Goal: Entertainment & Leisure: Consume media (video, audio)

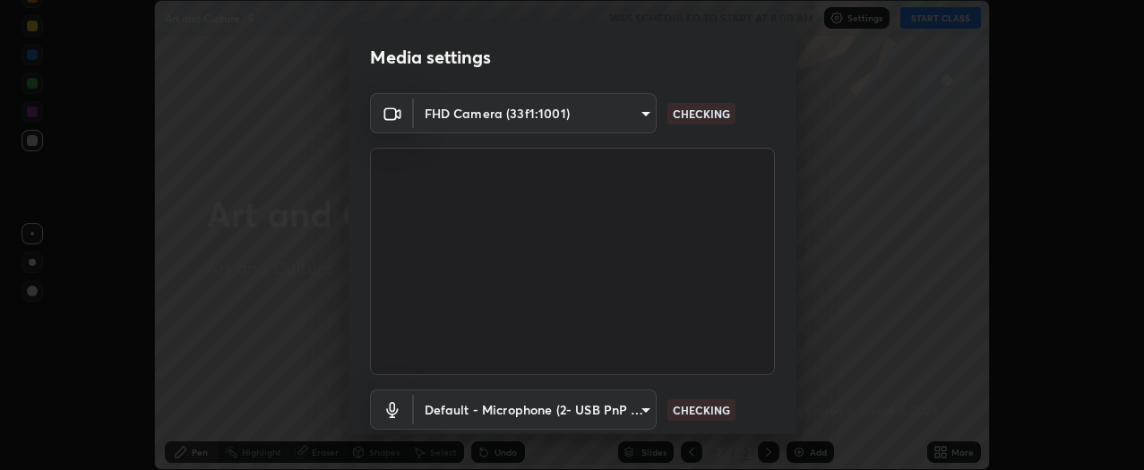
scroll to position [117, 0]
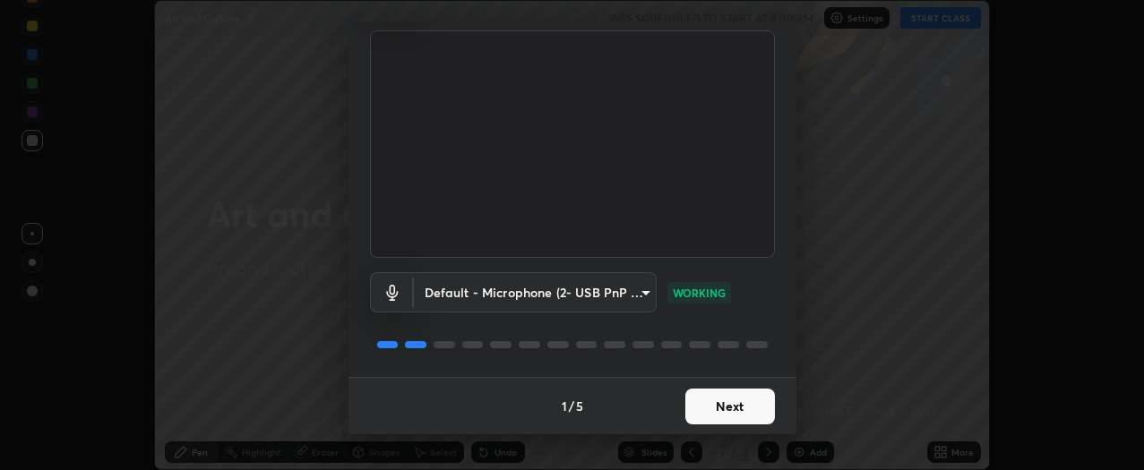
click at [753, 404] on button "Next" at bounding box center [730, 407] width 90 height 36
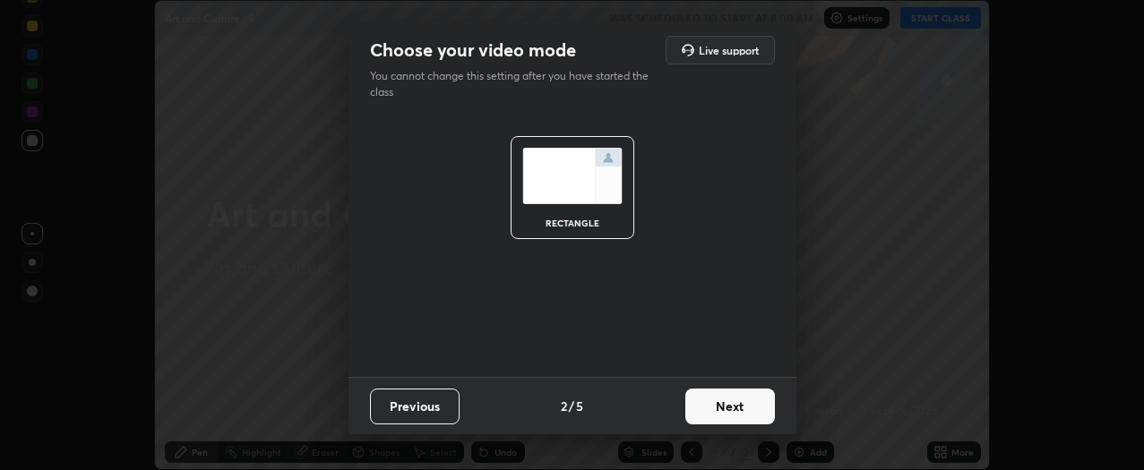
click at [752, 410] on button "Next" at bounding box center [730, 407] width 90 height 36
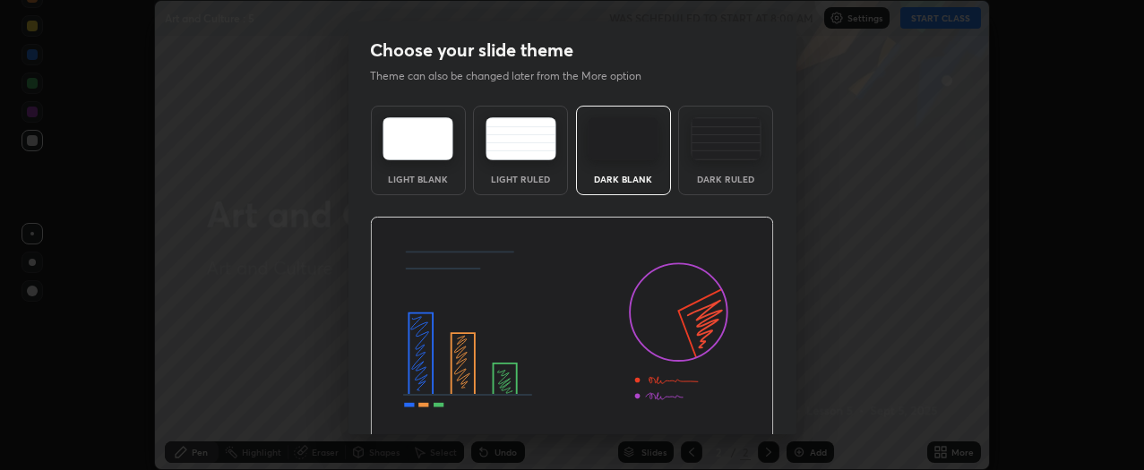
click at [753, 406] on img at bounding box center [572, 331] width 404 height 228
click at [754, 409] on img at bounding box center [572, 331] width 404 height 228
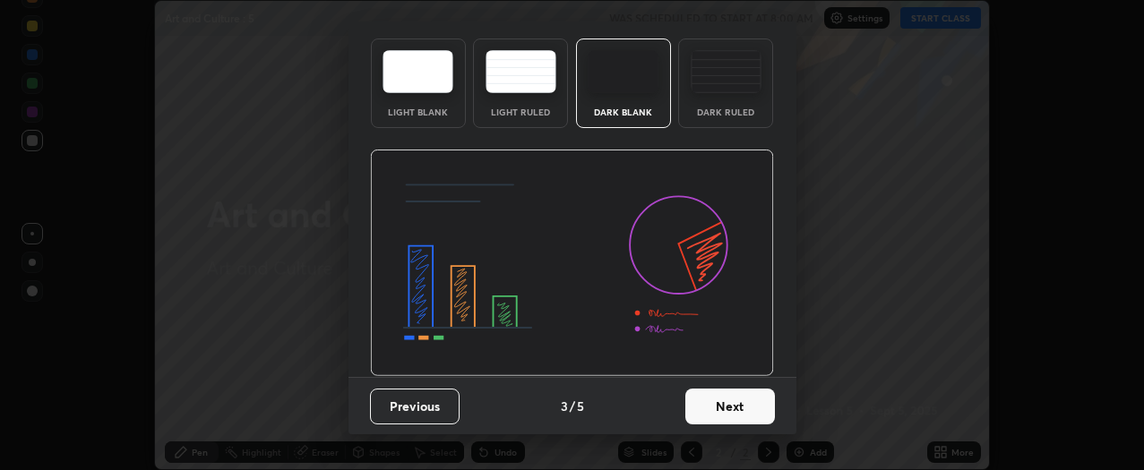
click at [741, 405] on button "Next" at bounding box center [730, 407] width 90 height 36
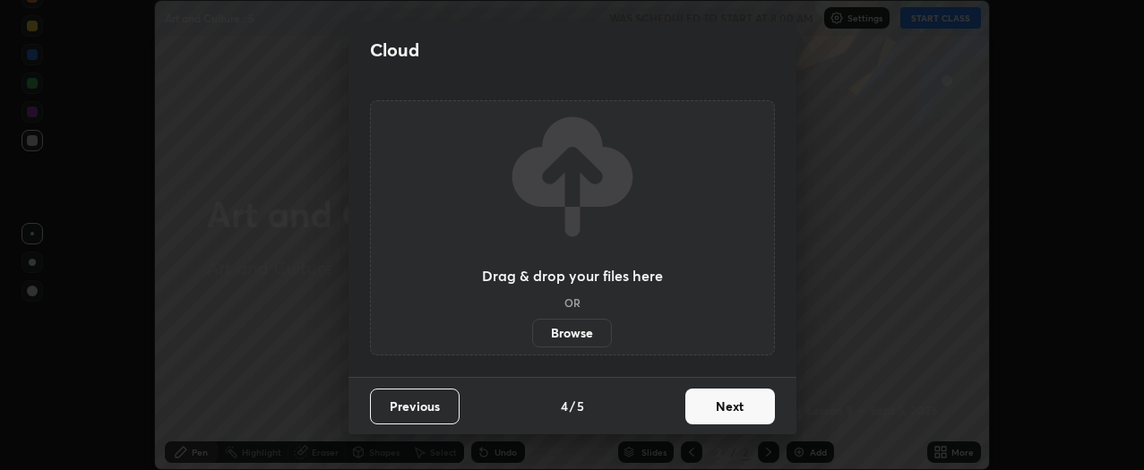
click at [738, 408] on button "Next" at bounding box center [730, 407] width 90 height 36
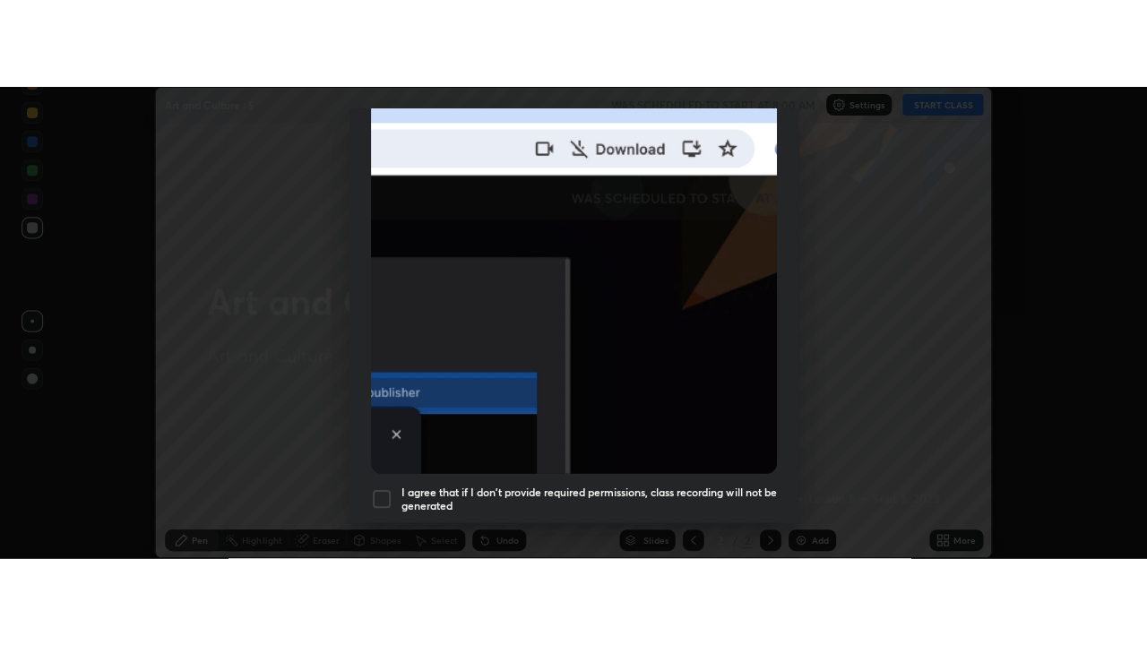
scroll to position [483, 0]
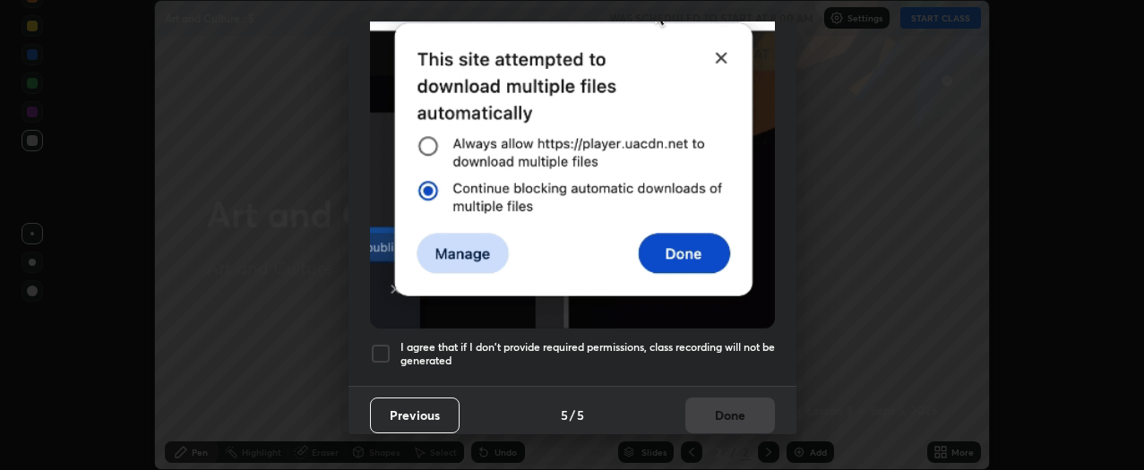
click at [384, 345] on div at bounding box center [381, 354] width 22 height 22
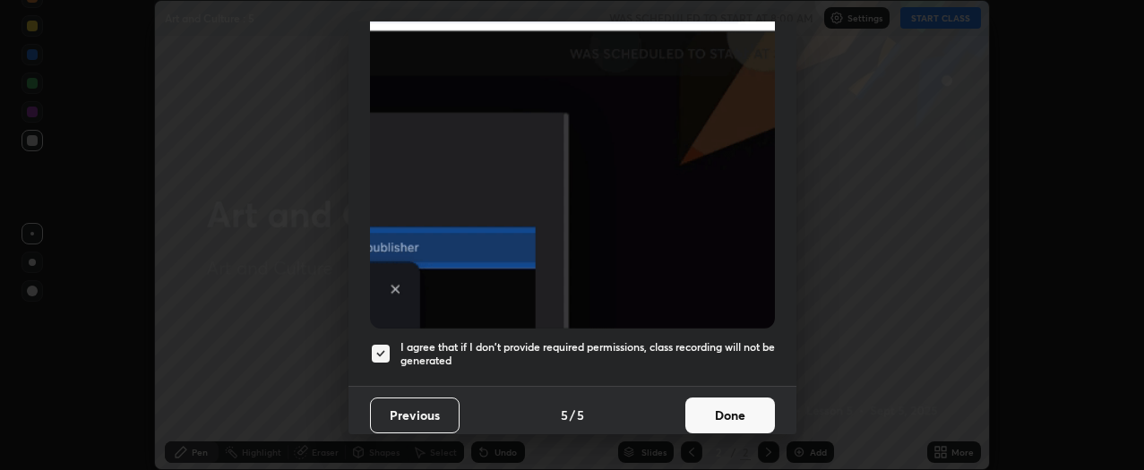
click at [724, 410] on button "Done" at bounding box center [730, 416] width 90 height 36
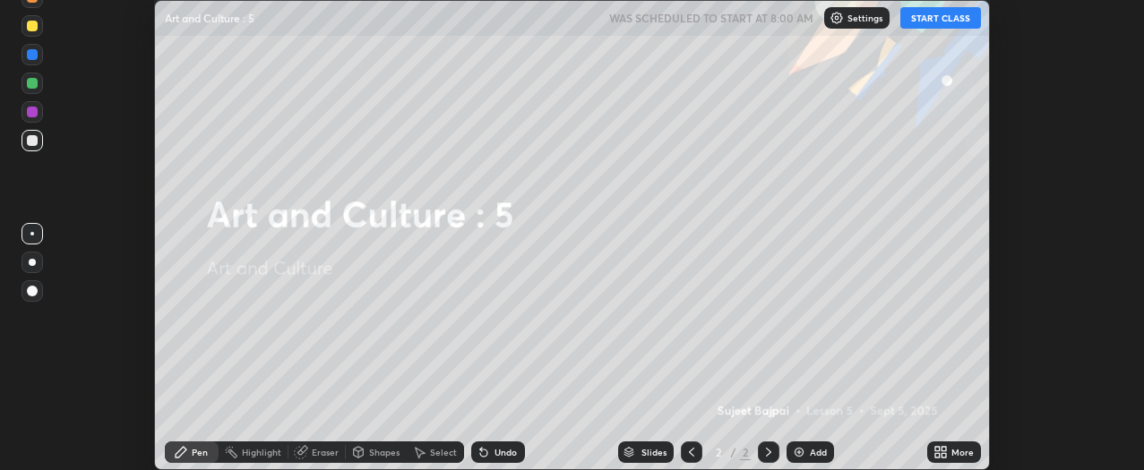
click at [944, 453] on icon at bounding box center [941, 452] width 14 height 14
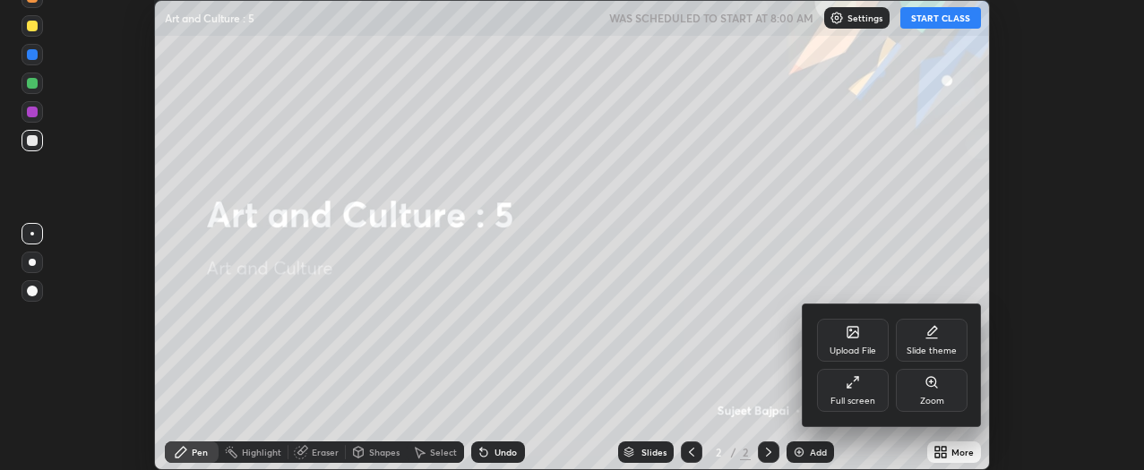
click at [860, 392] on div "Full screen" at bounding box center [853, 390] width 72 height 43
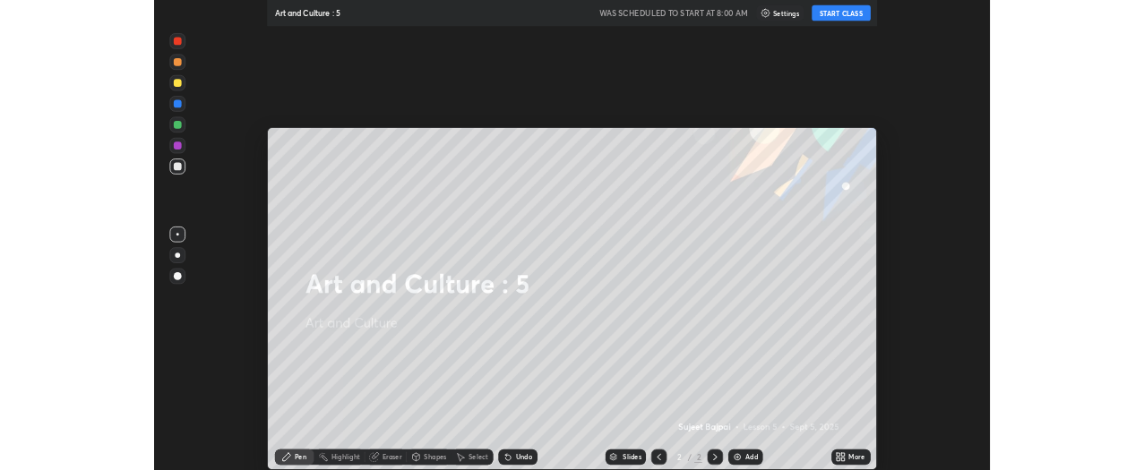
scroll to position [645, 1147]
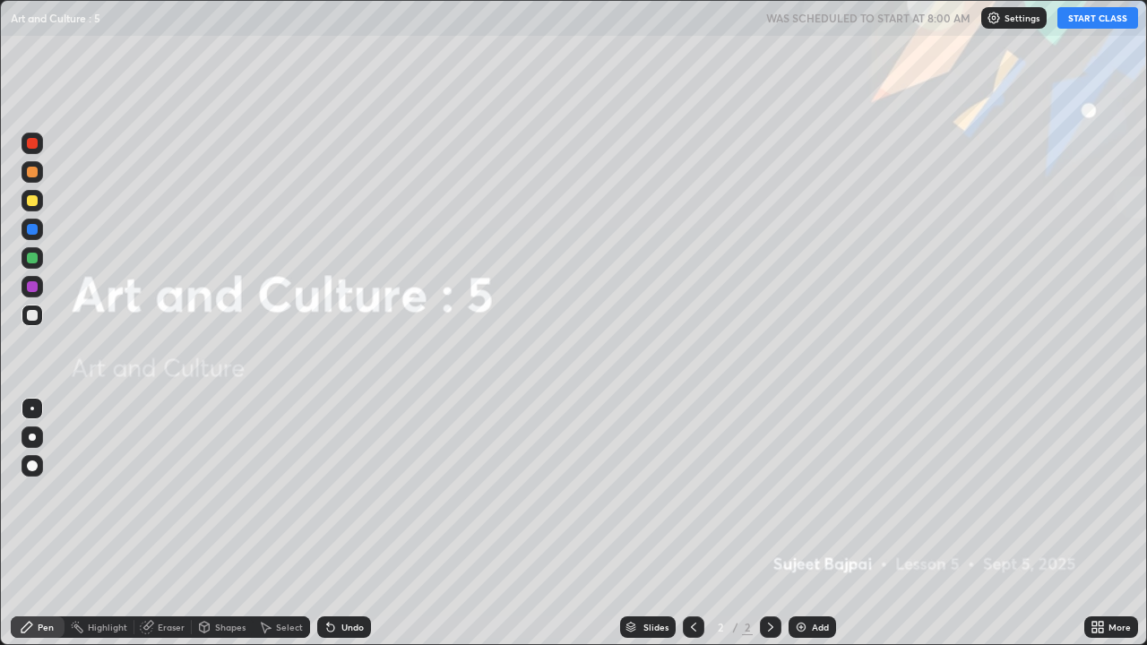
click at [1092, 470] on icon at bounding box center [1094, 630] width 4 height 4
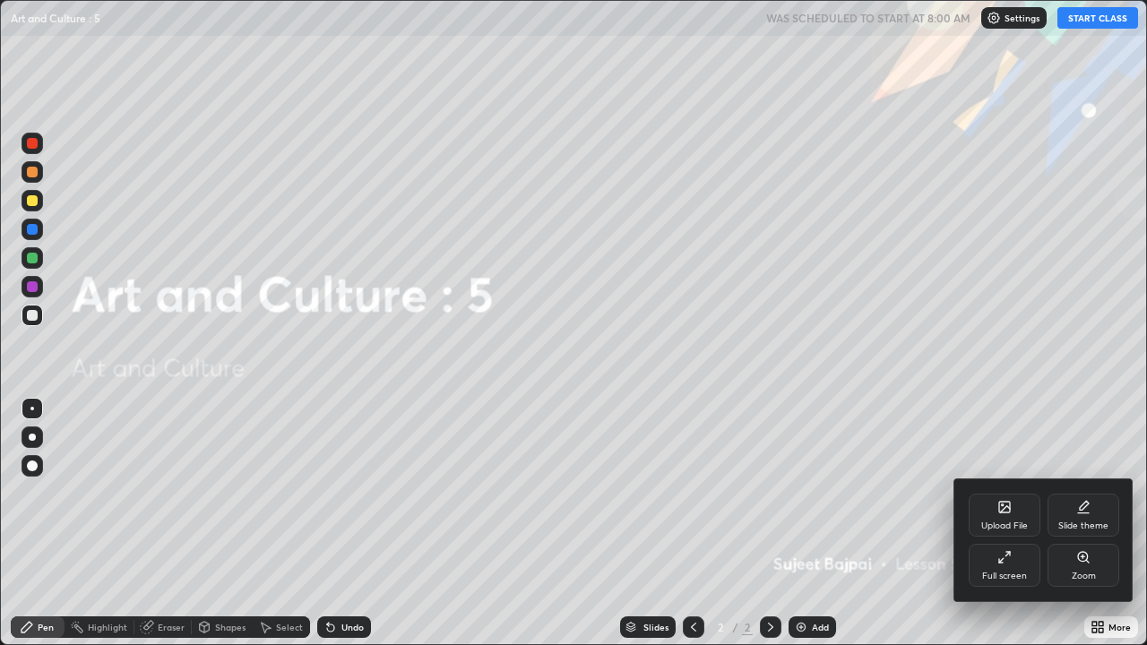
click at [1009, 470] on div "Full screen" at bounding box center [1005, 565] width 72 height 43
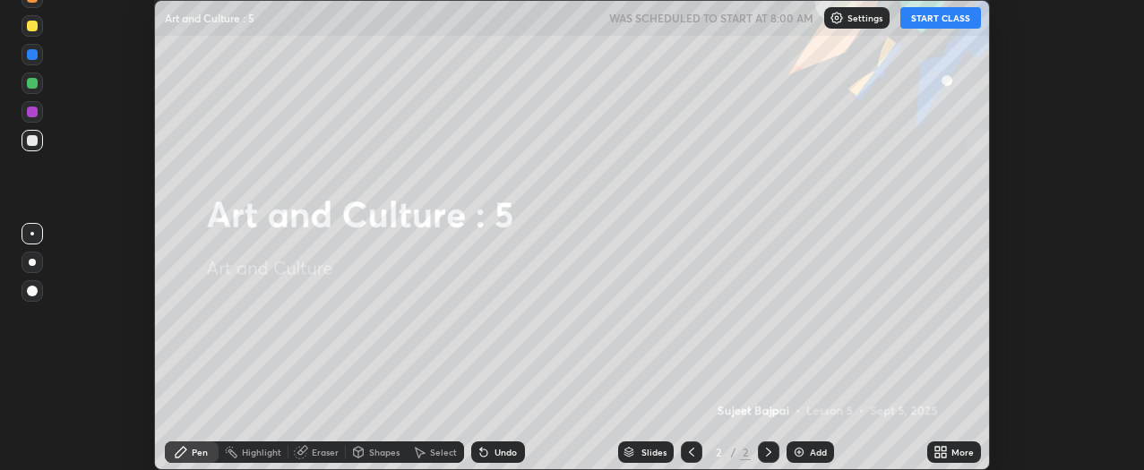
scroll to position [89136, 88462]
